Goal: Task Accomplishment & Management: Use online tool/utility

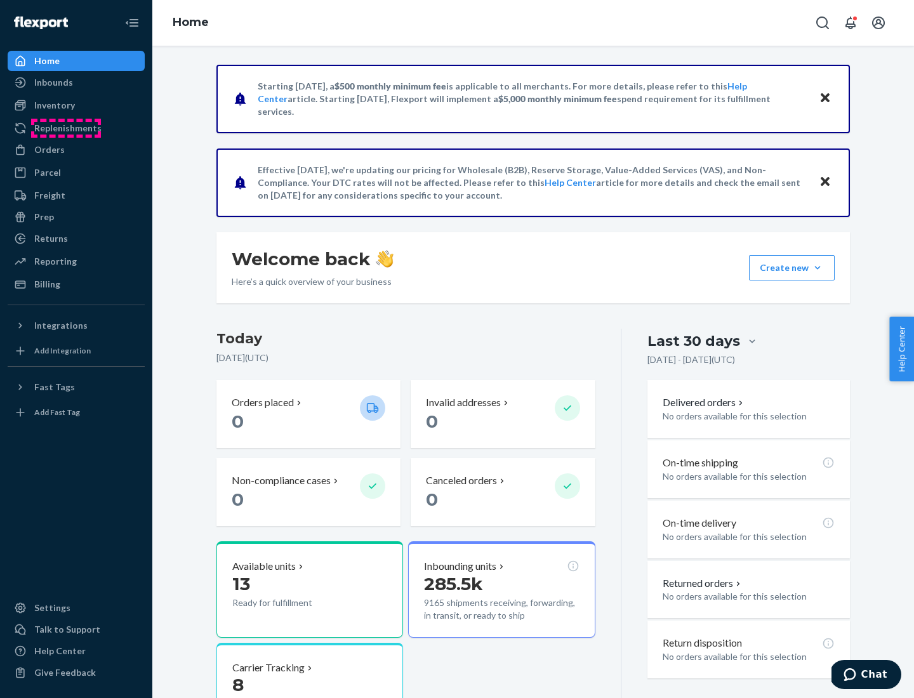
click at [66, 128] on div "Replenishments" at bounding box center [67, 128] width 67 height 13
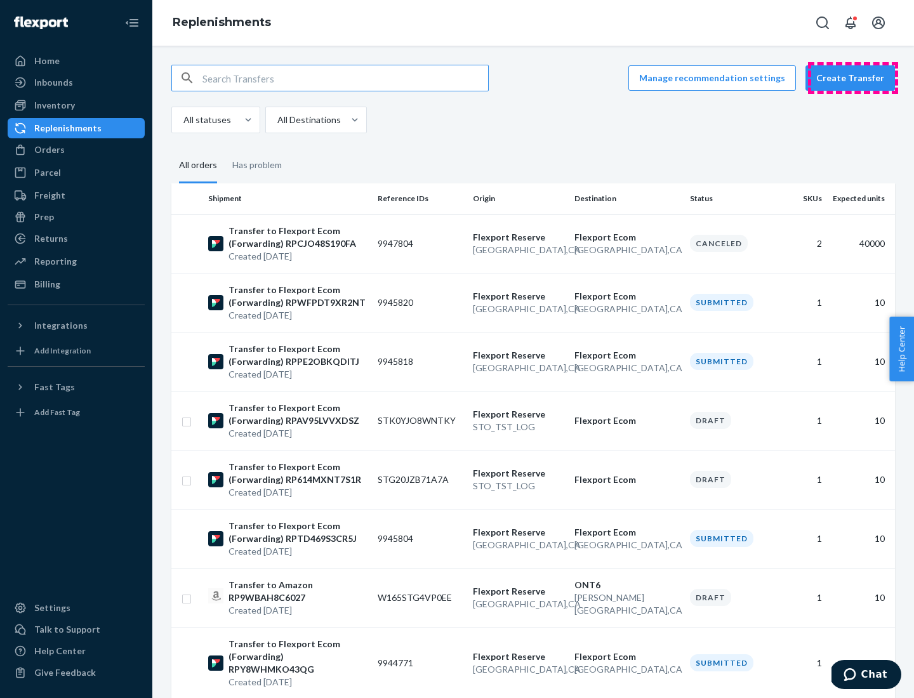
click at [853, 78] on button "Create Transfer" at bounding box center [851, 77] width 90 height 25
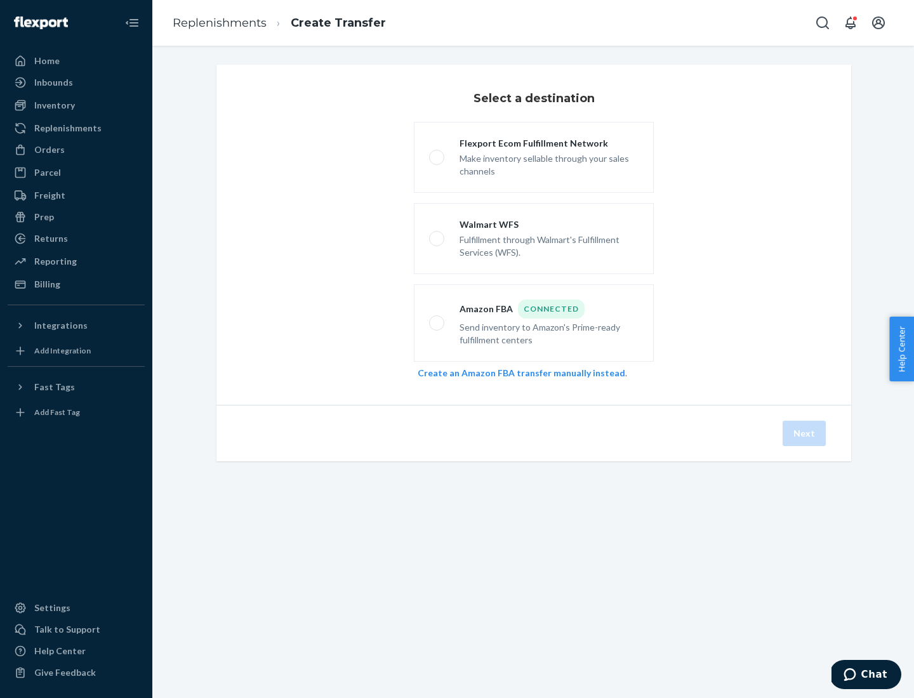
click at [549, 144] on div "Flexport Ecom Fulfillment Network" at bounding box center [549, 143] width 179 height 13
click at [438, 154] on input "Flexport Ecom Fulfillment Network Make inventory sellable through your sales ch…" at bounding box center [433, 158] width 8 height 8
radio input "true"
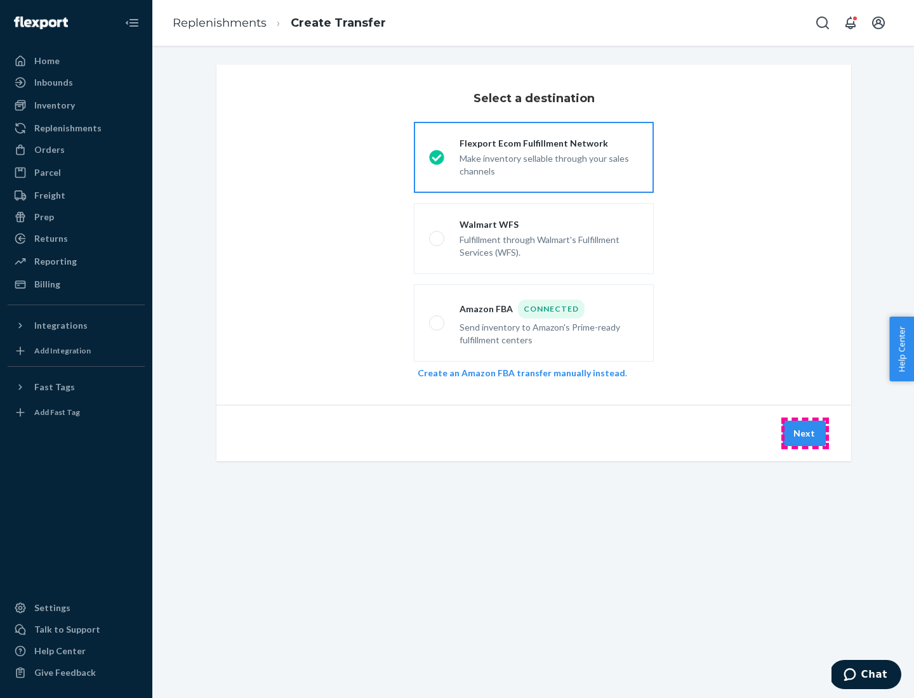
click at [805, 434] on button "Next" at bounding box center [804, 433] width 43 height 25
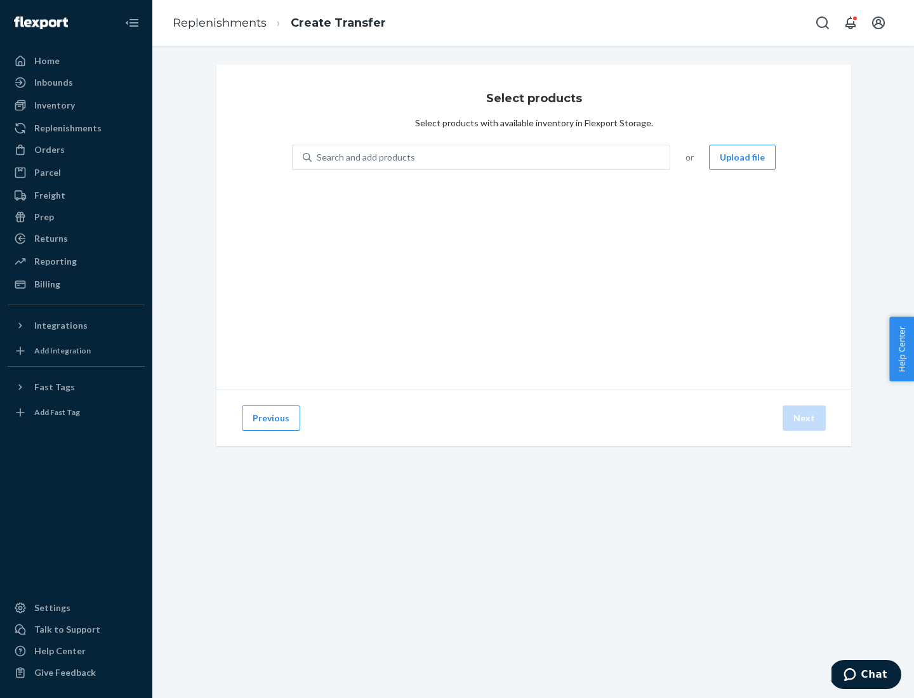
click at [744, 157] on button "Upload file" at bounding box center [742, 157] width 67 height 25
